Goal: Find contact information: Find contact information

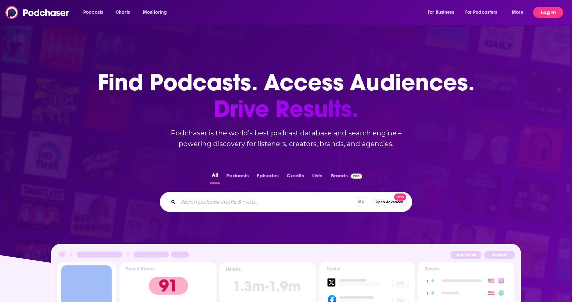
click at [541, 10] on button "Log In" at bounding box center [548, 12] width 30 height 11
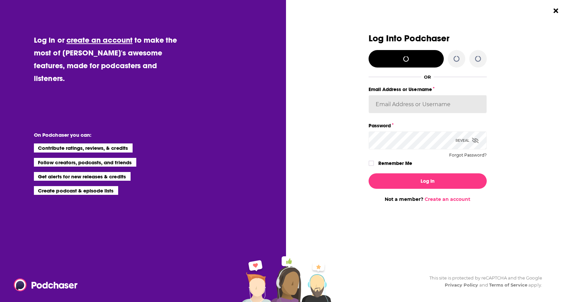
type input "BevCat3"
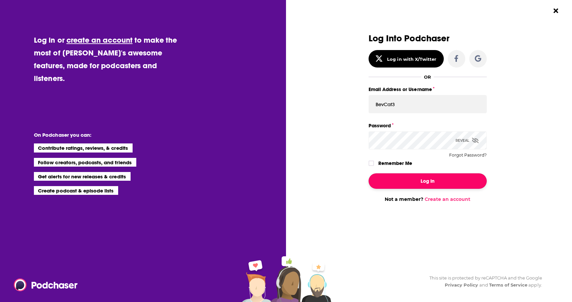
click at [420, 181] on button "Log In" at bounding box center [427, 180] width 118 height 15
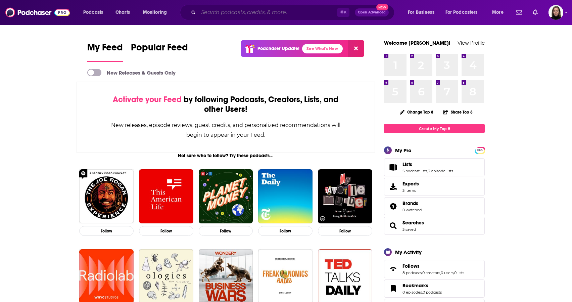
click at [230, 12] on input "Search podcasts, credits, & more..." at bounding box center [267, 12] width 139 height 11
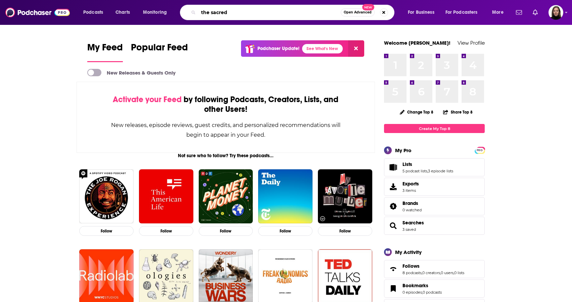
type input "the sacred"
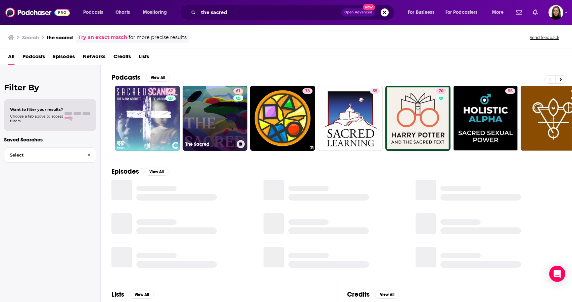
click at [230, 115] on link "61 The Sacred" at bounding box center [214, 118] width 65 height 65
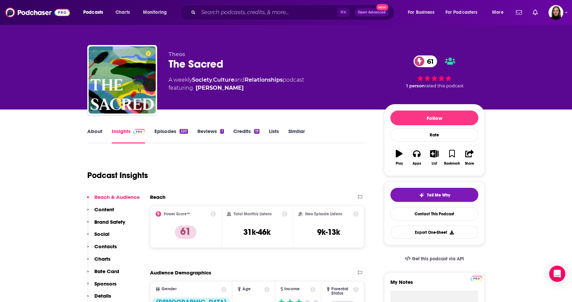
click at [122, 132] on link "Insights" at bounding box center [128, 135] width 33 height 15
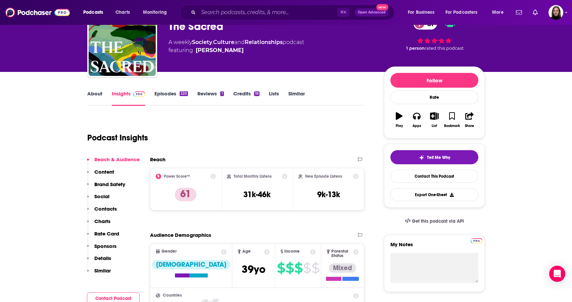
scroll to position [38, 0]
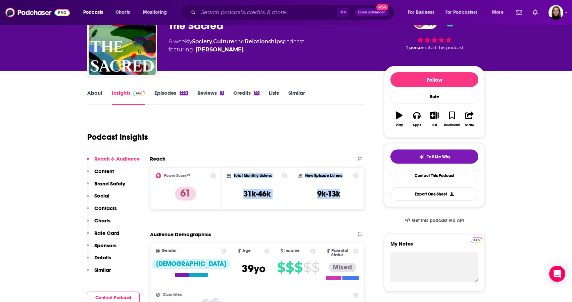
drag, startPoint x: 351, startPoint y: 196, endPoint x: 230, endPoint y: 174, distance: 122.8
click at [230, 174] on div "Power Score™ 61 Total Monthly Listens 31k-46k New Episode Listens 9k-13k" at bounding box center [257, 188] width 214 height 42
click at [233, 175] on div "Total Monthly Listens" at bounding box center [257, 175] width 61 height 5
drag, startPoint x: 233, startPoint y: 175, endPoint x: 359, endPoint y: 200, distance: 127.9
click at [359, 200] on div "Power Score™ 61 Total Monthly Listens 31k-46k New Episode Listens 9k-13k" at bounding box center [257, 188] width 214 height 42
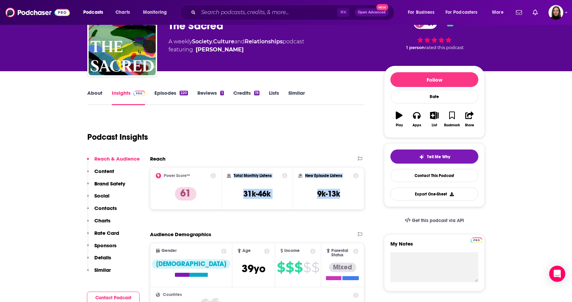
copy div "Total Monthly Listens 31k-46k New Episode Listens 9k-13k"
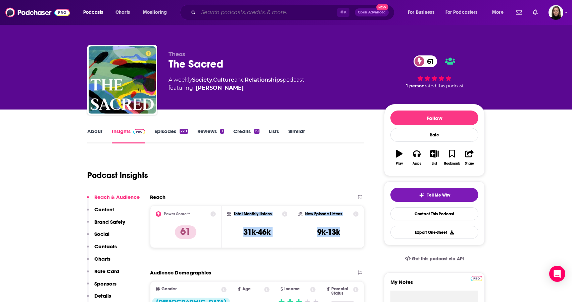
click at [217, 14] on input "Search podcasts, credits, & more..." at bounding box center [267, 12] width 139 height 11
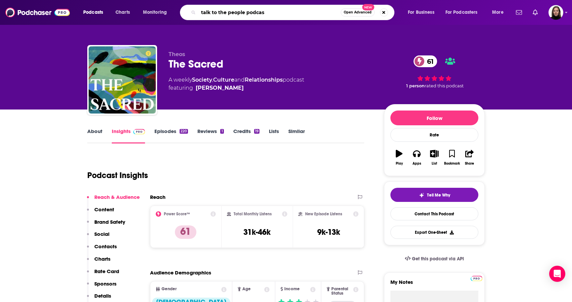
type input "talk to the people podcast"
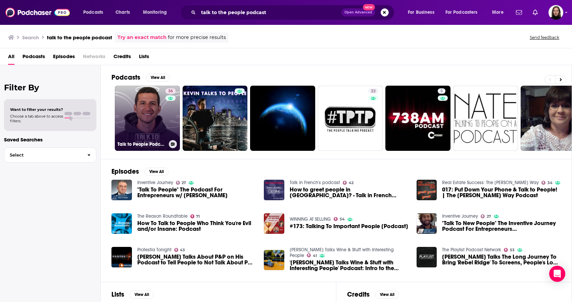
click at [155, 106] on link "36 Talk to People Podcast" at bounding box center [147, 118] width 65 height 65
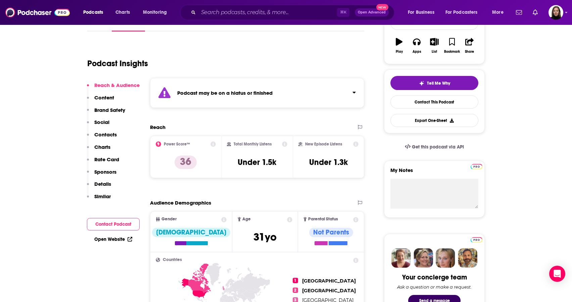
scroll to position [105, 0]
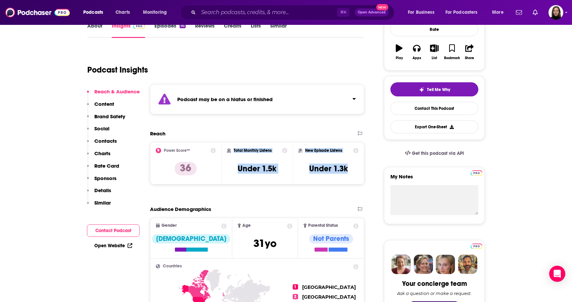
drag, startPoint x: 234, startPoint y: 150, endPoint x: 349, endPoint y: 169, distance: 116.9
click at [349, 169] on div "Power Score™ 36 Total Monthly Listens Under 1.5k New Episode Listens Under 1.3k" at bounding box center [257, 163] width 214 height 42
copy div "Total Monthly Listens Under 1.5k New Episode Listens Under 1.3k"
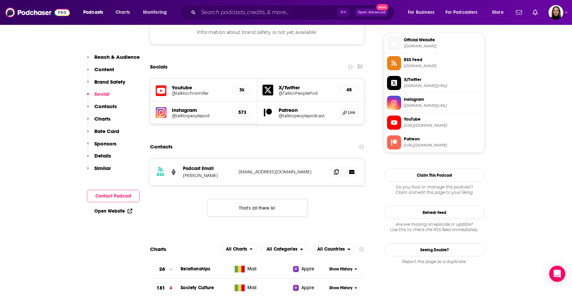
scroll to position [544, 0]
drag, startPoint x: 312, startPoint y: 171, endPoint x: 238, endPoint y: 171, distance: 73.5
click at [238, 171] on p "[EMAIL_ADDRESS][DOMAIN_NAME]" at bounding box center [281, 171] width 87 height 6
copy p "[EMAIL_ADDRESS][DOMAIN_NAME]"
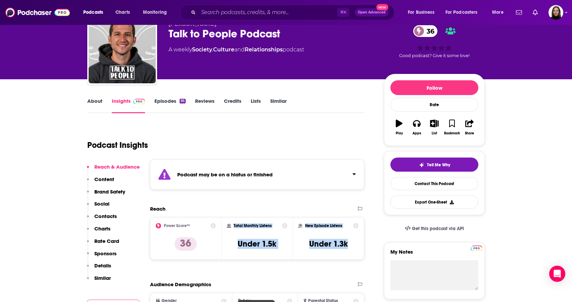
scroll to position [0, 0]
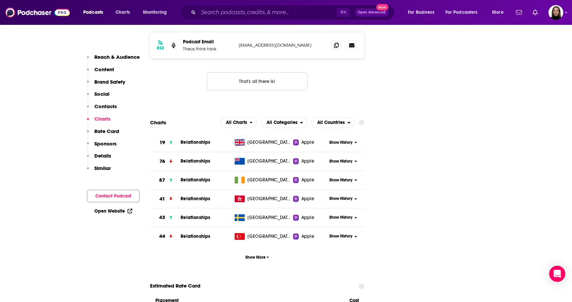
scroll to position [717, 0]
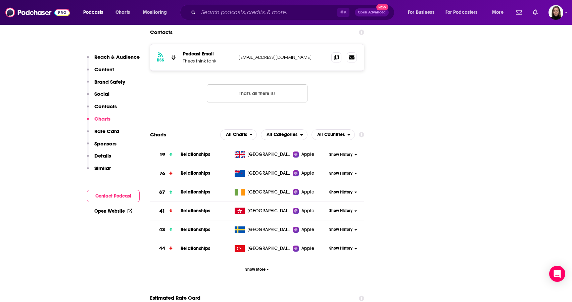
click at [356, 152] on icon at bounding box center [355, 154] width 3 height 4
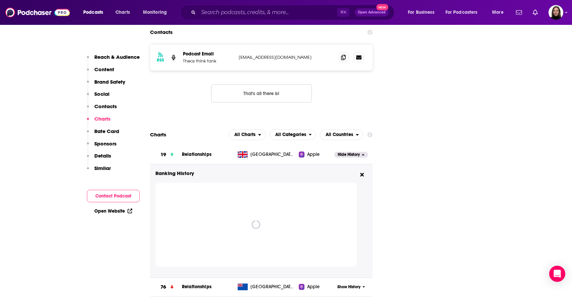
click at [356, 152] on span "Hide History" at bounding box center [348, 155] width 22 height 6
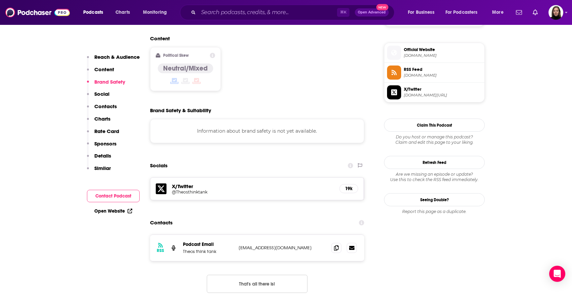
scroll to position [533, 0]
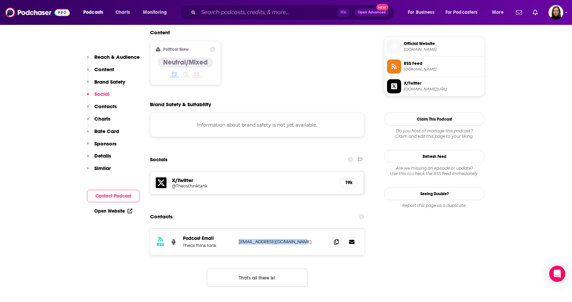
drag, startPoint x: 304, startPoint y: 208, endPoint x: 237, endPoint y: 206, distance: 67.4
click at [237, 228] on div "RSS Podcast Email Theos think tank [EMAIL_ADDRESS][DOMAIN_NAME] [EMAIL_ADDRESS]…" at bounding box center [257, 241] width 214 height 26
copy p "[EMAIL_ADDRESS][DOMAIN_NAME]"
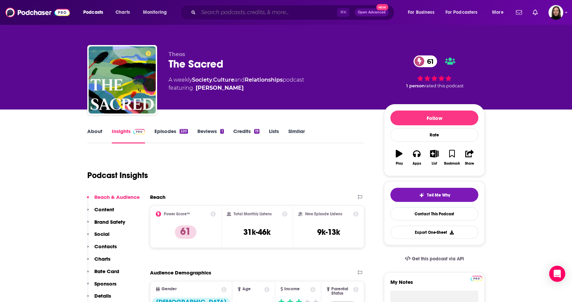
click at [209, 16] on input "Search podcasts, credits, & more..." at bounding box center [267, 12] width 139 height 11
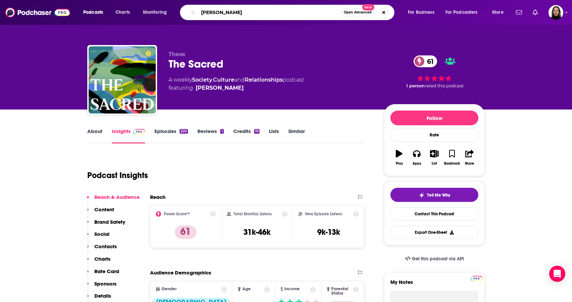
type input "[PERSON_NAME]"
